Goal: Task Accomplishment & Management: Use online tool/utility

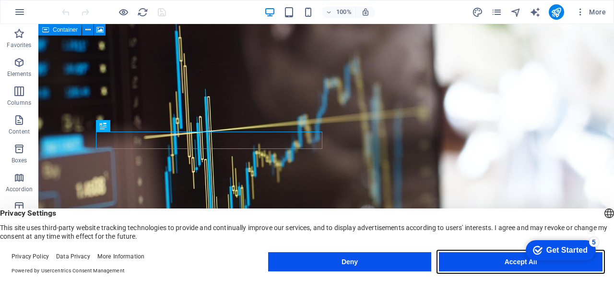
click at [450, 256] on button "Accept All" at bounding box center [521, 261] width 164 height 19
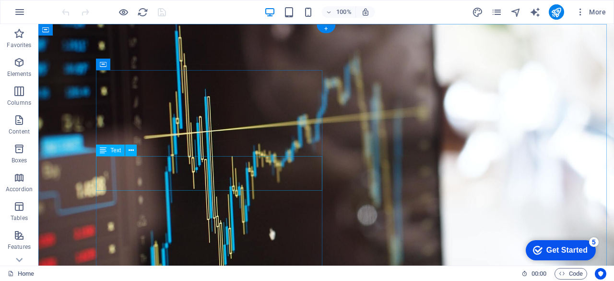
drag, startPoint x: 177, startPoint y: 184, endPoint x: 141, endPoint y: 185, distance: 36.0
drag, startPoint x: 104, startPoint y: 161, endPoint x: 145, endPoint y: 180, distance: 45.3
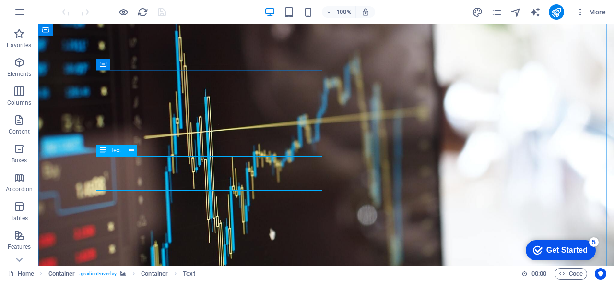
click at [114, 149] on span "Text" at bounding box center [115, 150] width 11 height 6
click at [114, 153] on span "Text" at bounding box center [115, 150] width 11 height 6
click at [133, 149] on icon at bounding box center [131, 150] width 5 height 10
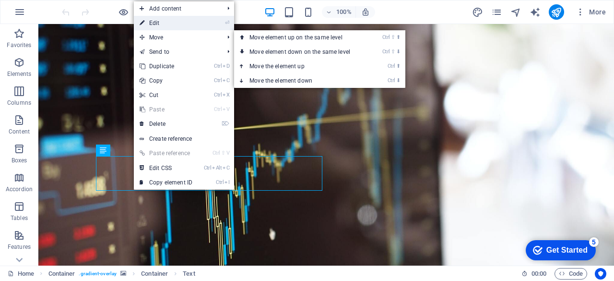
click at [165, 24] on link "⏎ Edit" at bounding box center [166, 23] width 64 height 14
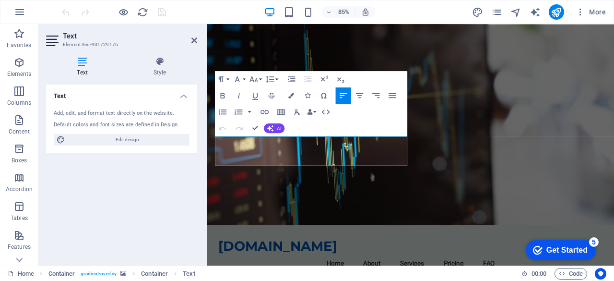
drag, startPoint x: 300, startPoint y: 182, endPoint x: 212, endPoint y: 160, distance: 90.5
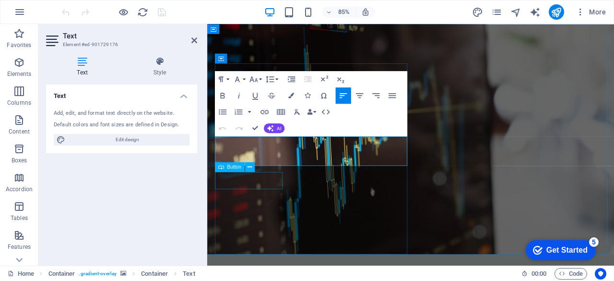
copy p "Your dependable partner in mutual funds and wealth management. We guide you tow…"
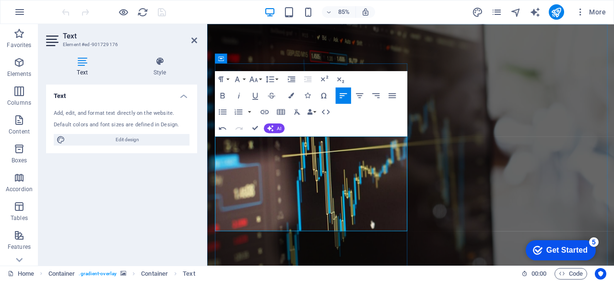
drag, startPoint x: 224, startPoint y: 161, endPoint x: 394, endPoint y: 166, distance: 170.4
drag, startPoint x: 387, startPoint y: 162, endPoint x: 218, endPoint y: 163, distance: 168.8
click at [502, 171] on figure at bounding box center [446, 197] width 479 height 347
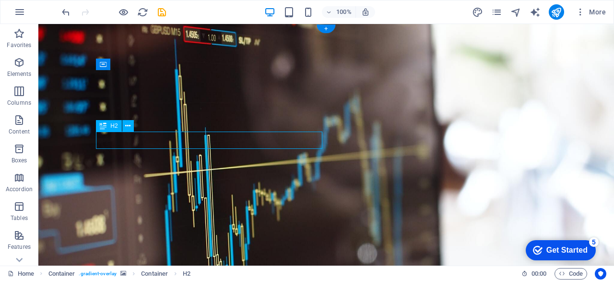
click at [131, 129] on button at bounding box center [128, 126] width 12 height 12
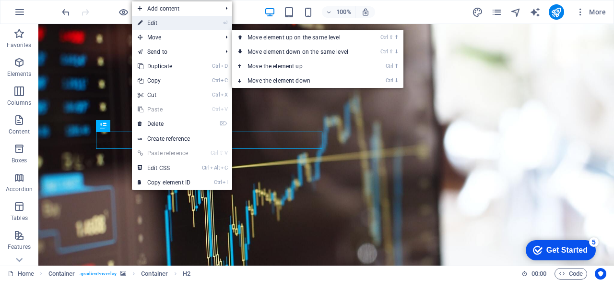
click at [158, 21] on link "⏎ Edit" at bounding box center [164, 23] width 64 height 14
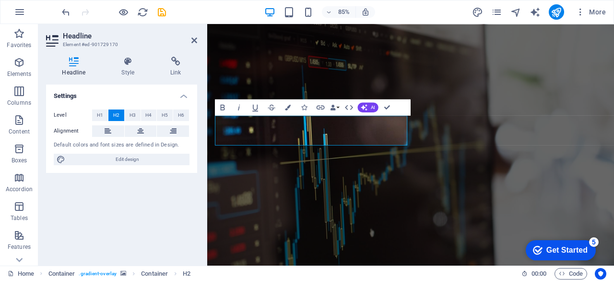
click at [518, 172] on figure at bounding box center [446, 206] width 479 height 365
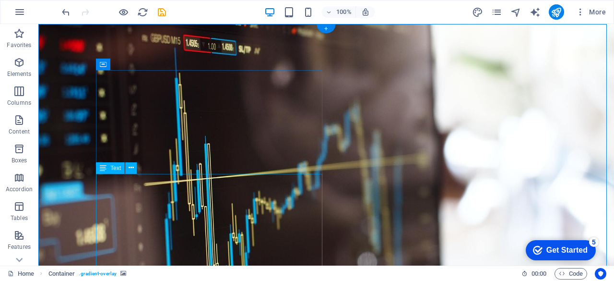
click at [120, 167] on span "Text" at bounding box center [115, 168] width 11 height 6
click at [131, 168] on icon at bounding box center [131, 168] width 5 height 10
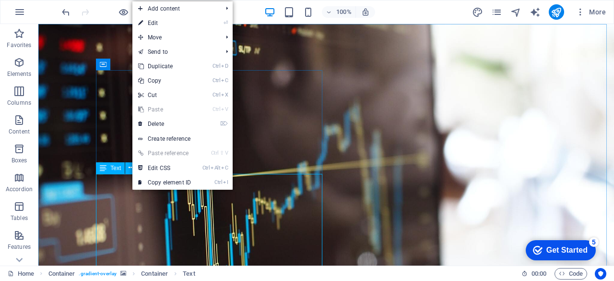
click at [114, 169] on span "Text" at bounding box center [115, 168] width 11 height 6
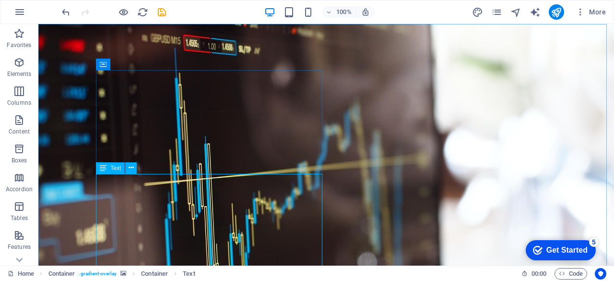
click at [104, 171] on icon at bounding box center [103, 168] width 7 height 12
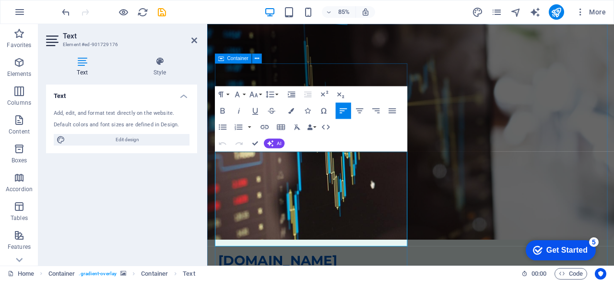
drag, startPoint x: 296, startPoint y: 275, endPoint x: 427, endPoint y: 123, distance: 200.0
click at [394, 108] on icon "button" at bounding box center [392, 110] width 7 height 5
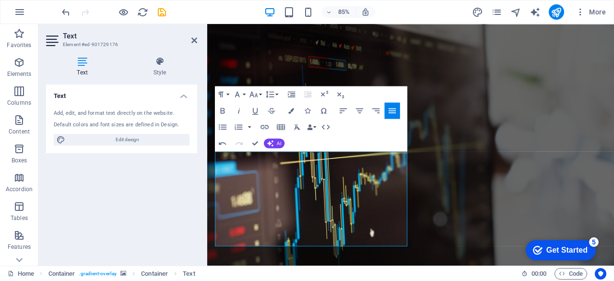
click at [498, 189] on figure at bounding box center [446, 206] width 479 height 365
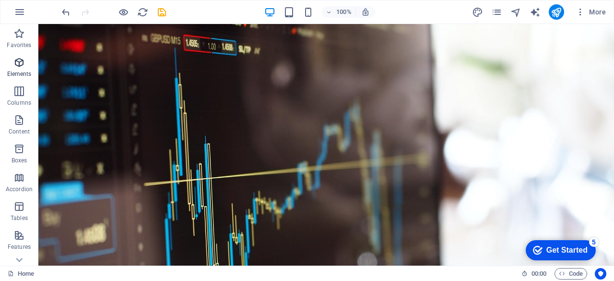
click at [25, 62] on span "Elements" at bounding box center [19, 68] width 38 height 23
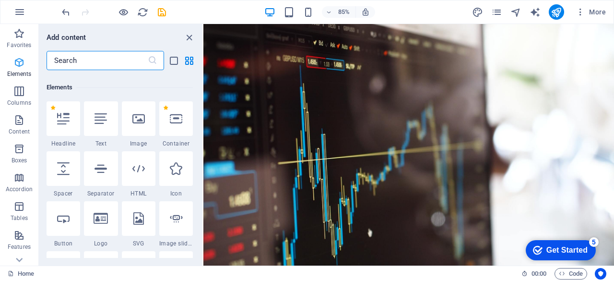
scroll to position [102, 0]
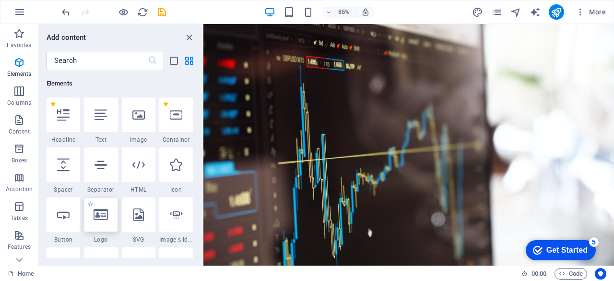
click at [108, 217] on div at bounding box center [101, 214] width 34 height 35
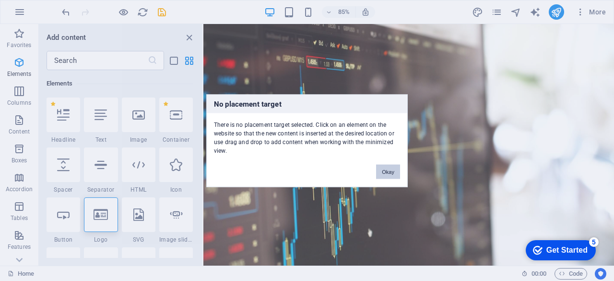
click at [391, 168] on button "Okay" at bounding box center [388, 171] width 24 height 14
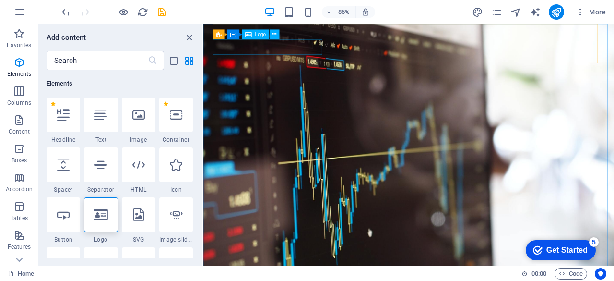
click at [259, 36] on span "Logo" at bounding box center [260, 34] width 11 height 5
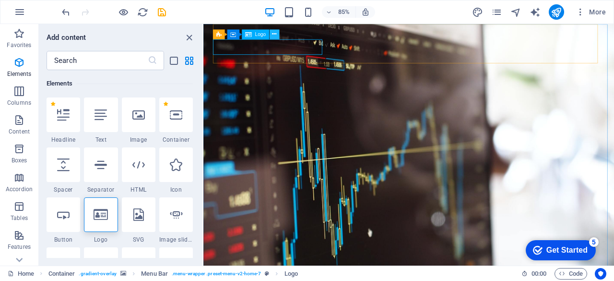
click at [273, 35] on icon at bounding box center [274, 34] width 4 height 9
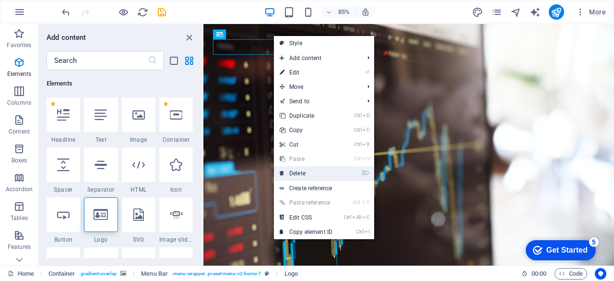
click at [295, 173] on link "⌦ Delete" at bounding box center [306, 173] width 64 height 14
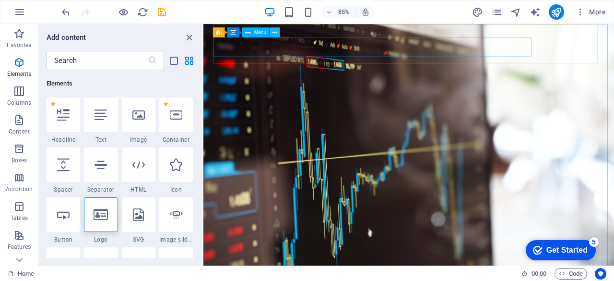
click at [276, 34] on icon at bounding box center [275, 32] width 4 height 9
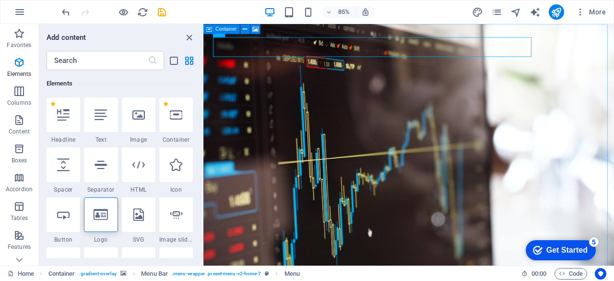
click at [219, 33] on div "Container" at bounding box center [221, 29] width 37 height 10
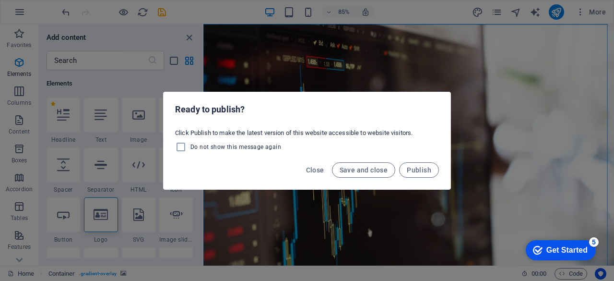
click at [267, 167] on div "Close Save and close Publish" at bounding box center [307, 172] width 287 height 33
click at [429, 212] on div "Ready to publish? Click Publish to make the latest version of this website acce…" at bounding box center [307, 140] width 614 height 281
click at [427, 212] on div "Ready to publish? Click Publish to make the latest version of this website acce…" at bounding box center [307, 140] width 614 height 281
click at [320, 170] on span "Close" at bounding box center [315, 170] width 18 height 8
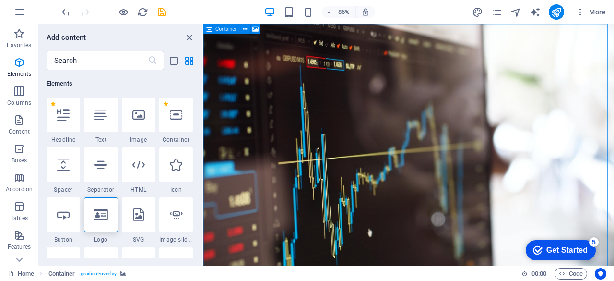
click at [226, 31] on span "Container" at bounding box center [226, 28] width 21 height 5
click at [227, 27] on span "Container" at bounding box center [226, 28] width 21 height 5
select select "header"
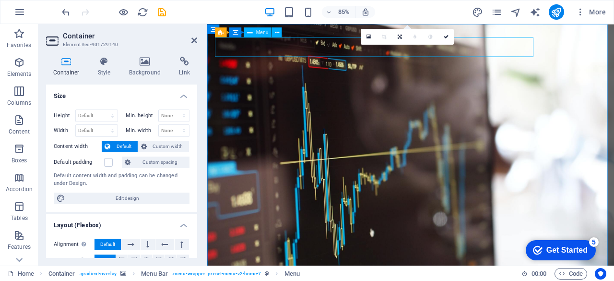
click at [213, 27] on icon at bounding box center [214, 29] width 6 height 10
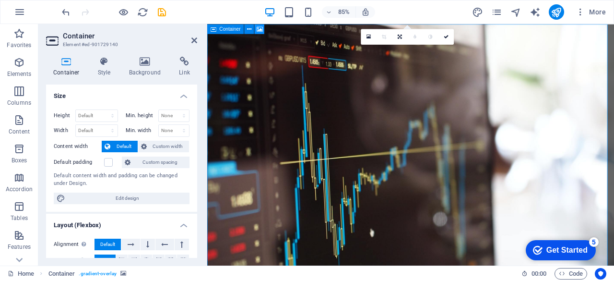
click at [263, 32] on button at bounding box center [260, 29] width 10 height 10
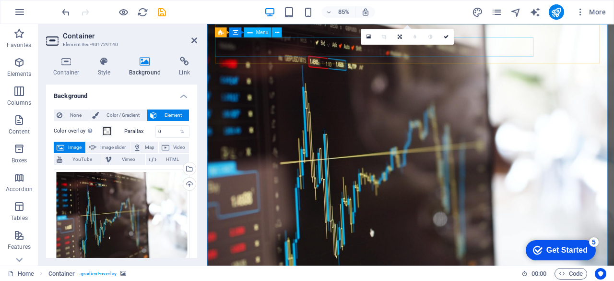
click at [257, 31] on span "Menu" at bounding box center [262, 32] width 12 height 5
click at [257, 30] on span "Menu" at bounding box center [262, 32] width 12 height 5
click at [278, 34] on icon at bounding box center [277, 32] width 4 height 9
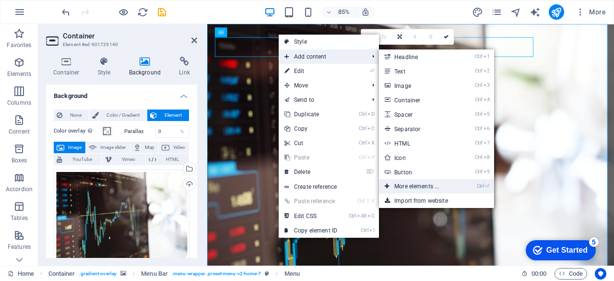
click at [418, 184] on link "Ctrl ⏎ More elements ..." at bounding box center [418, 186] width 79 height 14
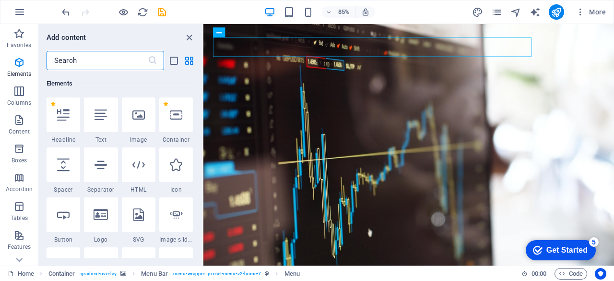
click at [177, 117] on icon at bounding box center [176, 114] width 12 height 12
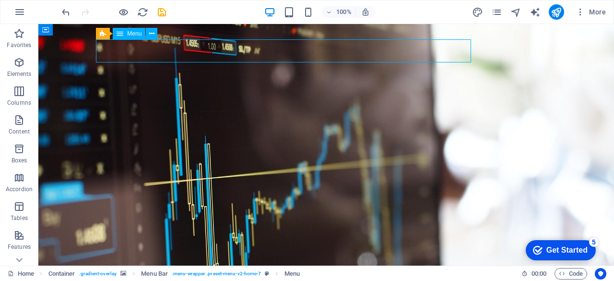
click at [152, 34] on icon at bounding box center [151, 34] width 5 height 10
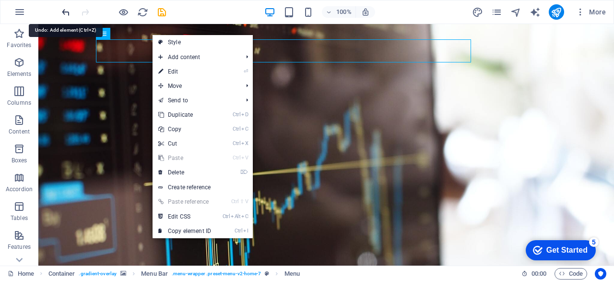
click at [65, 11] on icon "undo" at bounding box center [65, 12] width 11 height 11
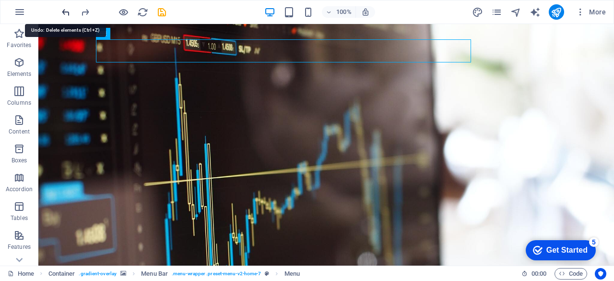
click at [63, 10] on icon "undo" at bounding box center [65, 12] width 11 height 11
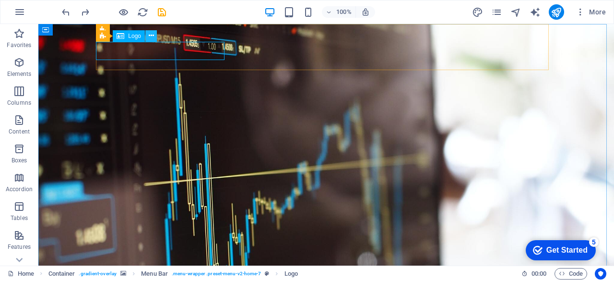
click at [150, 38] on icon at bounding box center [151, 36] width 5 height 10
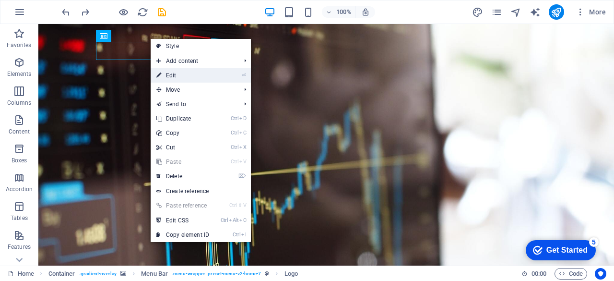
click at [165, 74] on link "⏎ Edit" at bounding box center [183, 75] width 64 height 14
select select "px"
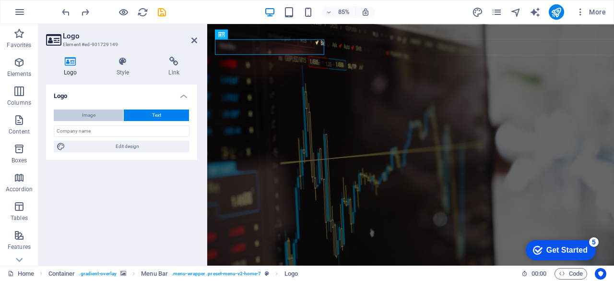
click at [95, 112] on button "Image" at bounding box center [89, 115] width 70 height 12
select select "DISABLED_OPTION_VALUE"
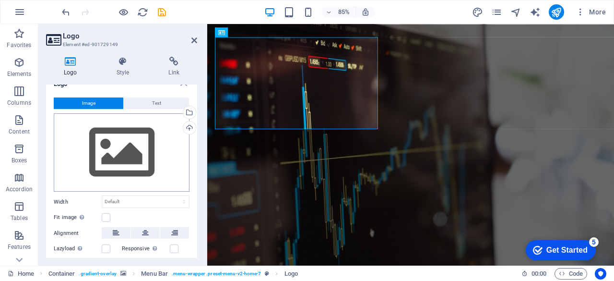
scroll to position [0, 0]
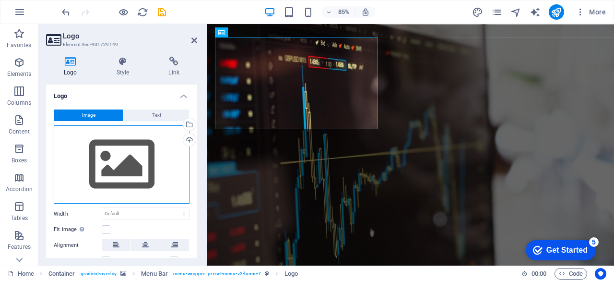
click at [135, 167] on div "Drag files here, click to choose files or select files from Files or our free s…" at bounding box center [122, 164] width 136 height 79
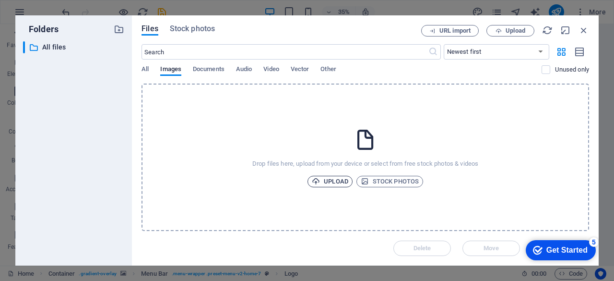
click at [330, 181] on span "Upload" at bounding box center [330, 182] width 36 height 12
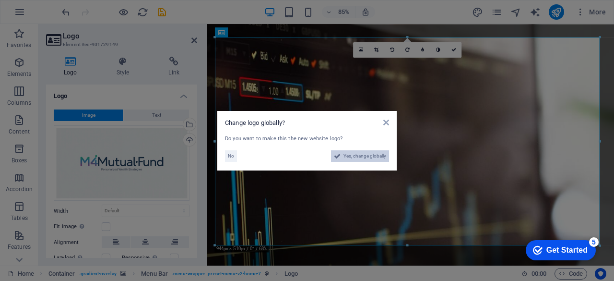
click at [378, 157] on span "Yes, change globally" at bounding box center [364, 156] width 43 height 12
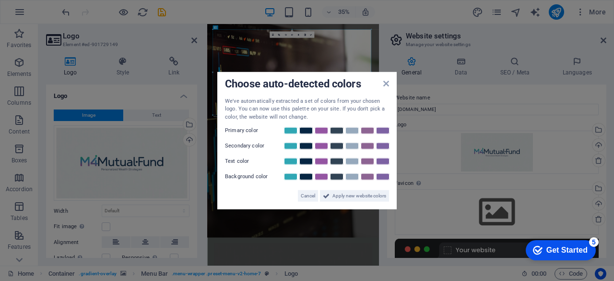
click at [383, 196] on span "Apply new website colors" at bounding box center [359, 196] width 54 height 12
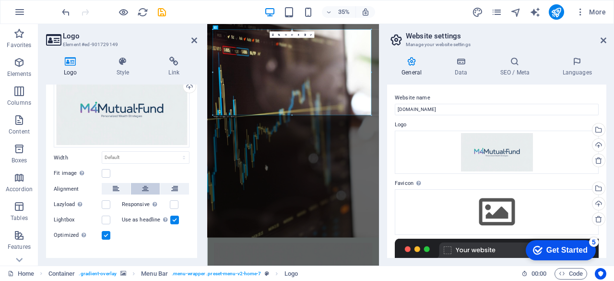
scroll to position [65, 0]
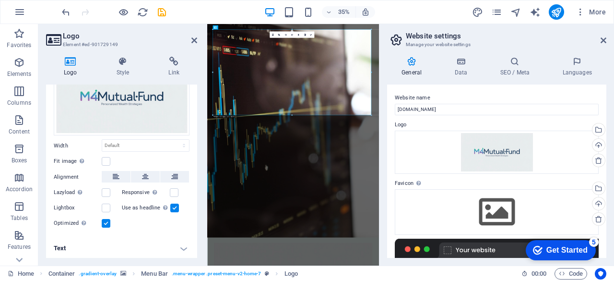
click at [197, 35] on header "Logo Element #ed-901729149" at bounding box center [121, 36] width 151 height 25
drag, startPoint x: 194, startPoint y: 41, endPoint x: 222, endPoint y: 24, distance: 32.7
click at [194, 41] on icon at bounding box center [194, 40] width 6 height 8
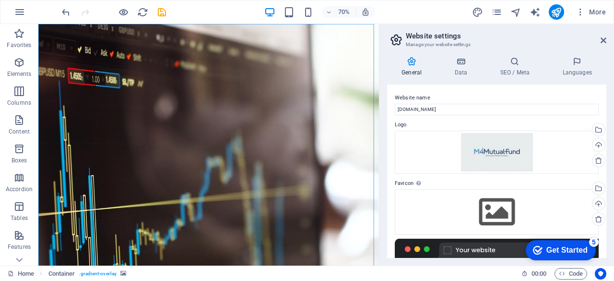
click at [602, 35] on h2 "Website settings" at bounding box center [506, 36] width 200 height 9
click at [601, 39] on icon at bounding box center [604, 40] width 6 height 8
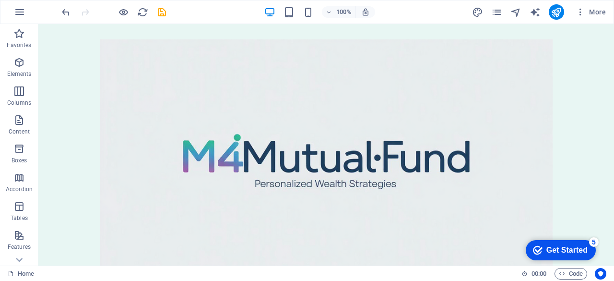
scroll to position [0, 0]
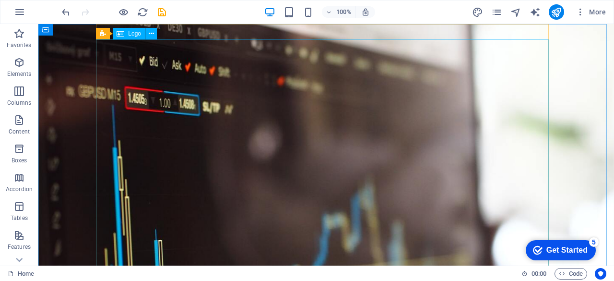
click at [131, 34] on span "Logo" at bounding box center [134, 34] width 13 height 6
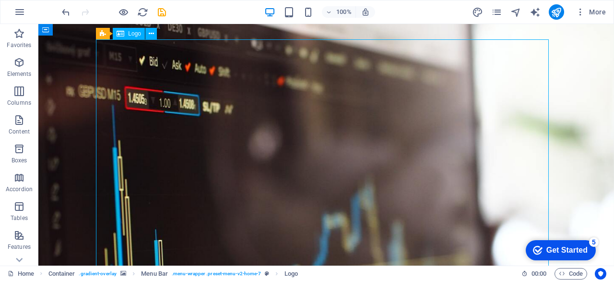
click at [131, 38] on div "Logo" at bounding box center [129, 34] width 32 height 12
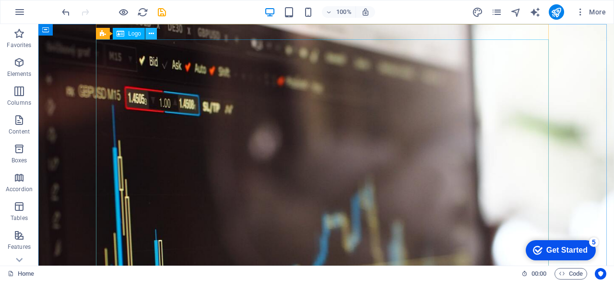
click at [152, 34] on icon at bounding box center [151, 34] width 5 height 10
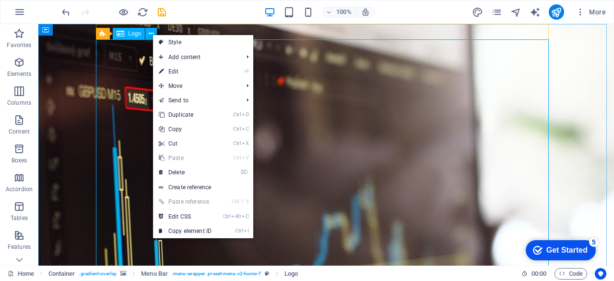
click at [128, 34] on div "Logo" at bounding box center [129, 34] width 32 height 12
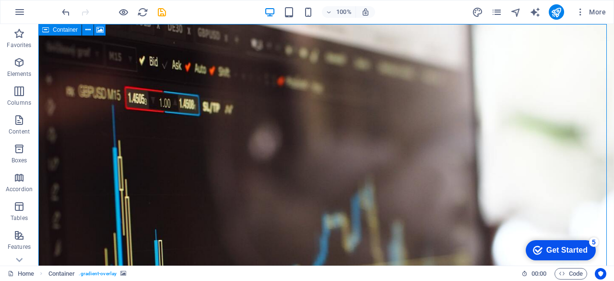
click at [59, 33] on div "Container" at bounding box center [59, 30] width 43 height 12
click at [59, 30] on span "Container" at bounding box center [65, 30] width 25 height 6
click at [67, 29] on span "Container" at bounding box center [65, 30] width 25 height 6
click at [161, 12] on icon "save" at bounding box center [161, 12] width 11 height 11
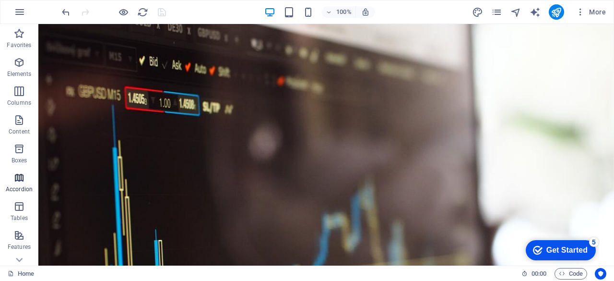
click at [14, 179] on icon "button" at bounding box center [19, 178] width 12 height 12
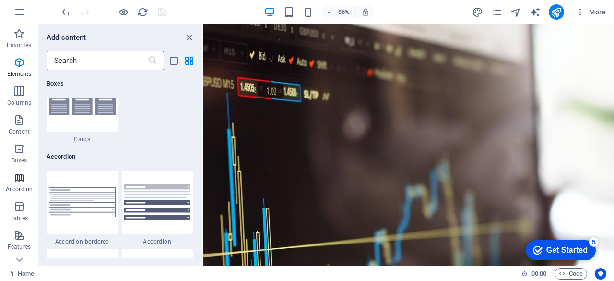
scroll to position [3063, 0]
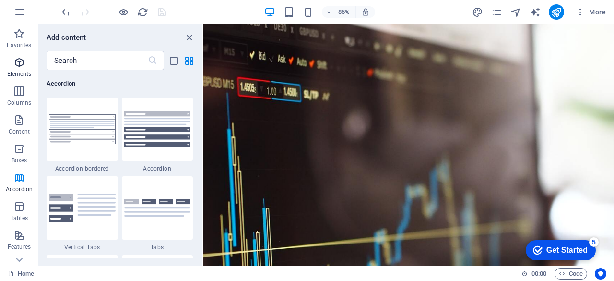
click at [21, 66] on icon "button" at bounding box center [19, 63] width 12 height 12
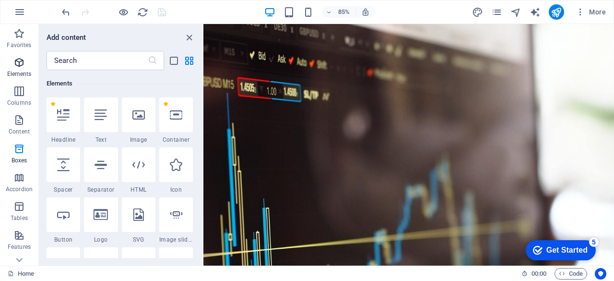
scroll to position [102, 0]
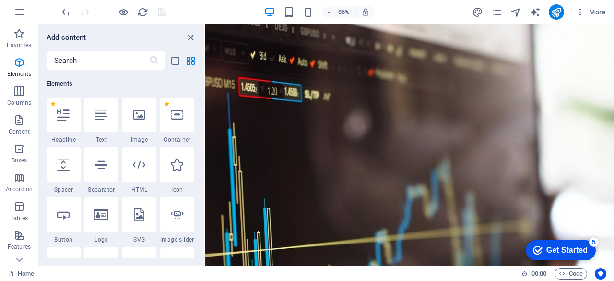
drag, startPoint x: 202, startPoint y: 77, endPoint x: 0, endPoint y: 66, distance: 202.7
click at [205, 80] on section "Favorites Elements Columns Content Boxes Accordion Tables Features Images Slide…" at bounding box center [307, 144] width 614 height 241
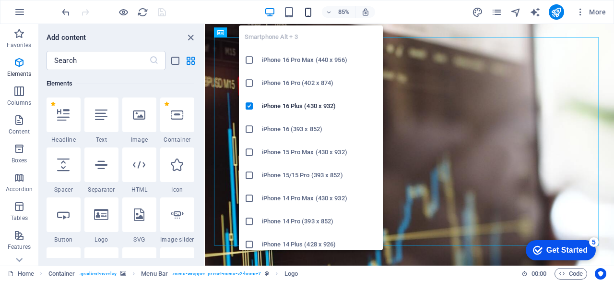
click at [308, 9] on icon "button" at bounding box center [308, 12] width 11 height 11
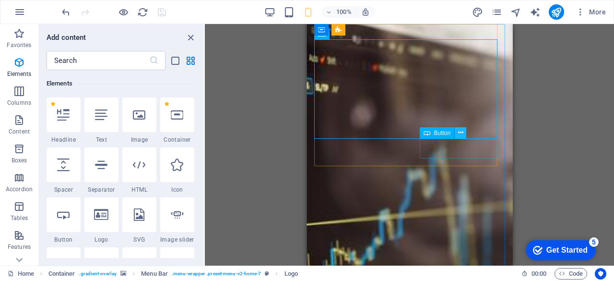
click at [460, 131] on icon at bounding box center [460, 133] width 5 height 10
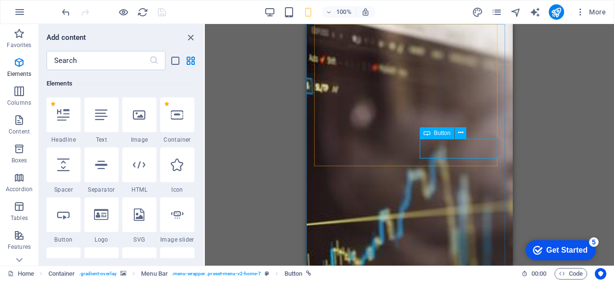
click at [435, 135] on span "Button" at bounding box center [442, 133] width 17 height 6
click at [459, 133] on icon at bounding box center [460, 133] width 5 height 10
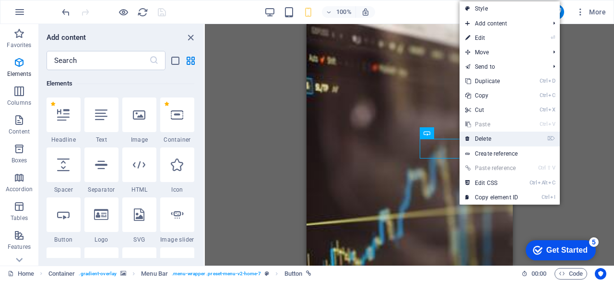
click at [512, 133] on link "⌦ Delete" at bounding box center [492, 138] width 64 height 14
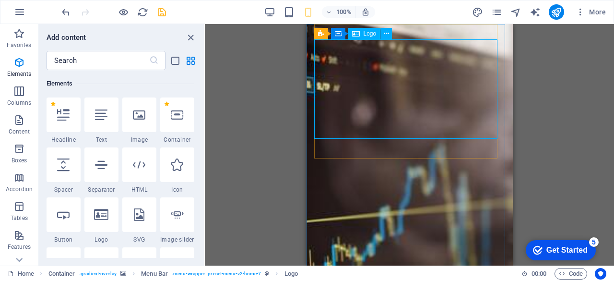
click at [367, 33] on span "Logo" at bounding box center [370, 34] width 13 height 6
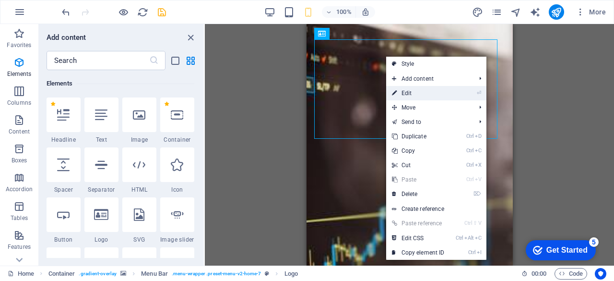
click at [413, 91] on link "⏎ Edit" at bounding box center [418, 93] width 64 height 14
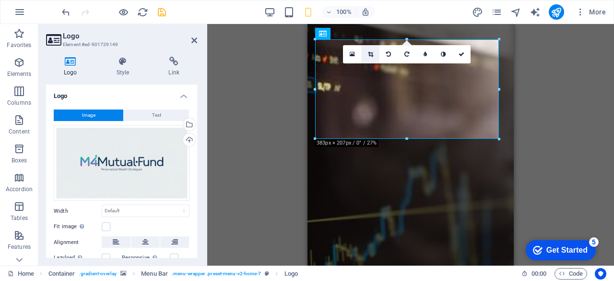
click at [373, 57] on link at bounding box center [370, 54] width 18 height 18
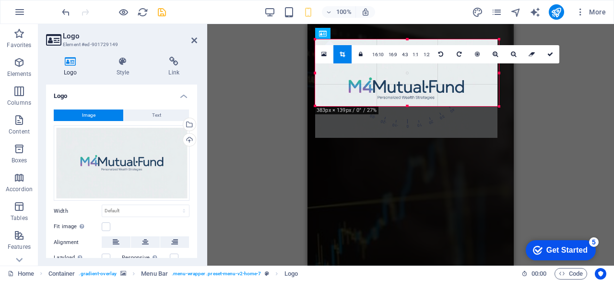
drag, startPoint x: 498, startPoint y: 141, endPoint x: 503, endPoint y: 108, distance: 33.0
click at [499, 106] on div "180 170 160 150 140 130 120 110 100 90 80 70 60 50 40 30 20 10 0 -10 -20 -30 -4…" at bounding box center [407, 72] width 184 height 67
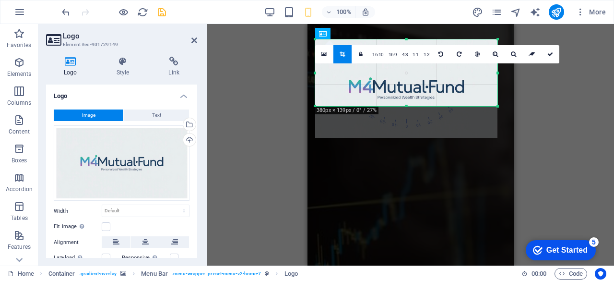
click at [406, 44] on div at bounding box center [406, 88] width 182 height 98
click at [476, 147] on div at bounding box center [406, 89] width 201 height 118
click at [548, 127] on div "Drag here to replace the existing content. Press “Ctrl” if you want to create a…" at bounding box center [410, 144] width 407 height 241
click at [265, 134] on div "Drag here to replace the existing content. Press “Ctrl” if you want to create a…" at bounding box center [410, 144] width 407 height 241
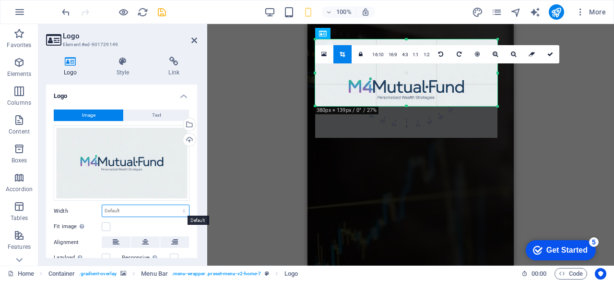
click at [171, 209] on select "Default auto px rem % em vh vw" at bounding box center [145, 211] width 87 height 12
click at [172, 207] on select "Default auto px rem % em vh vw" at bounding box center [145, 211] width 87 height 12
